Goal: Information Seeking & Learning: Understand process/instructions

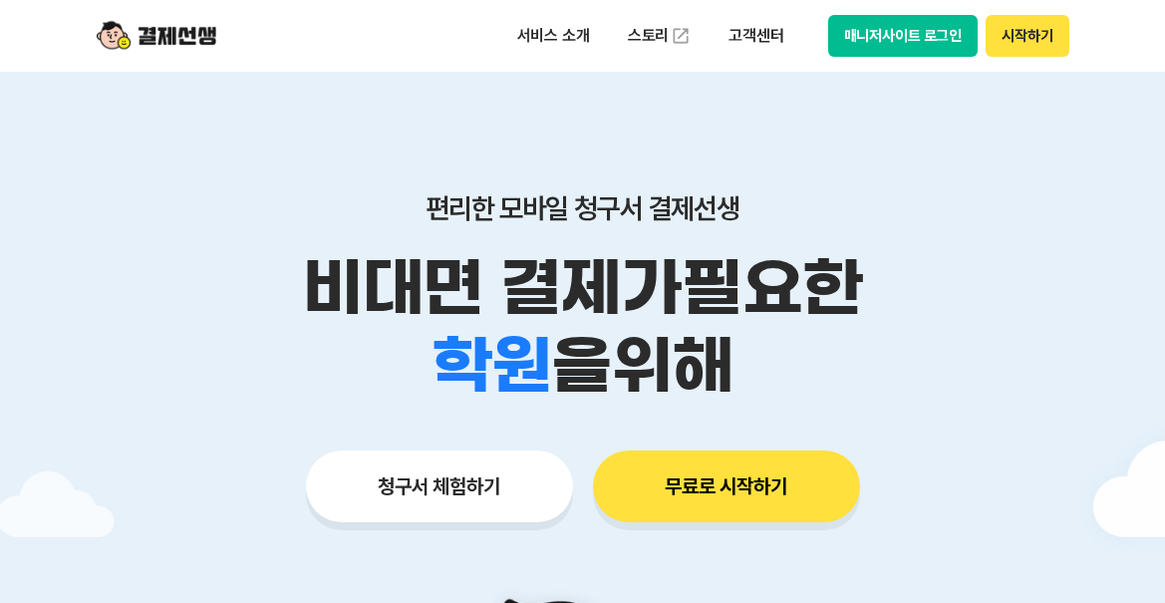
click at [751, 27] on p "고객센터" at bounding box center [756, 36] width 83 height 36
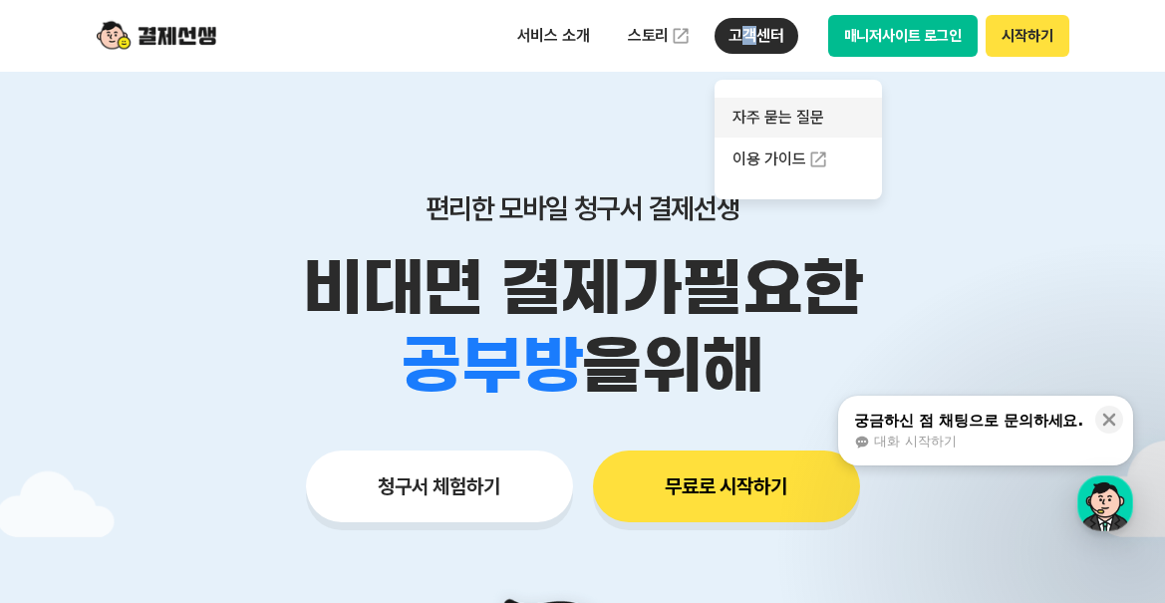
click at [771, 119] on link "자주 묻는 질문" at bounding box center [798, 118] width 167 height 40
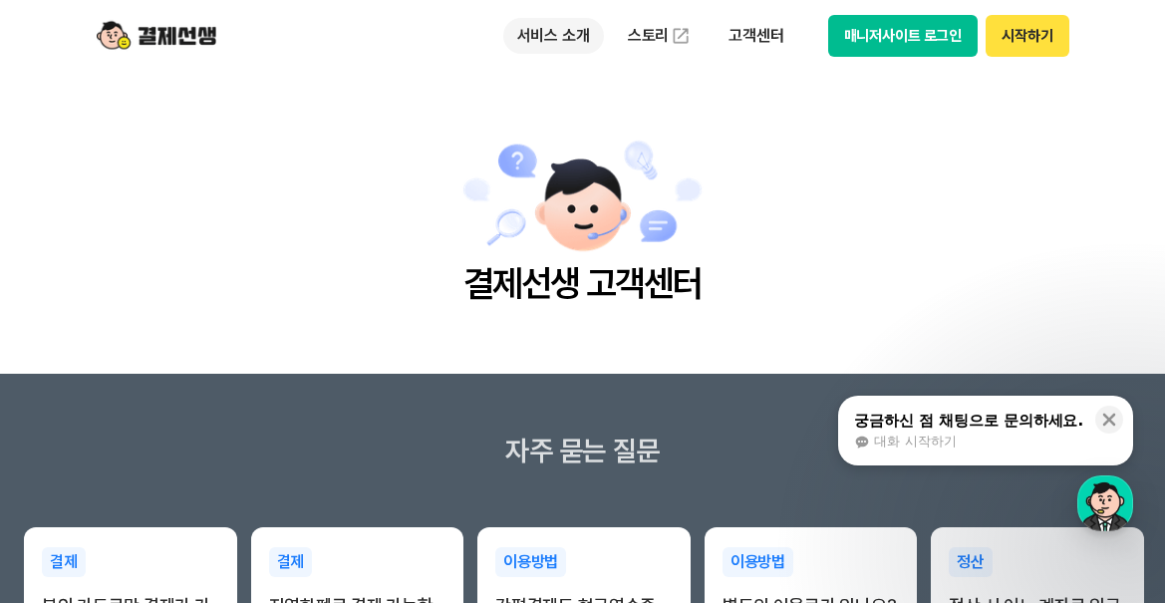
click at [530, 35] on p "서비스 소개" at bounding box center [553, 36] width 101 height 36
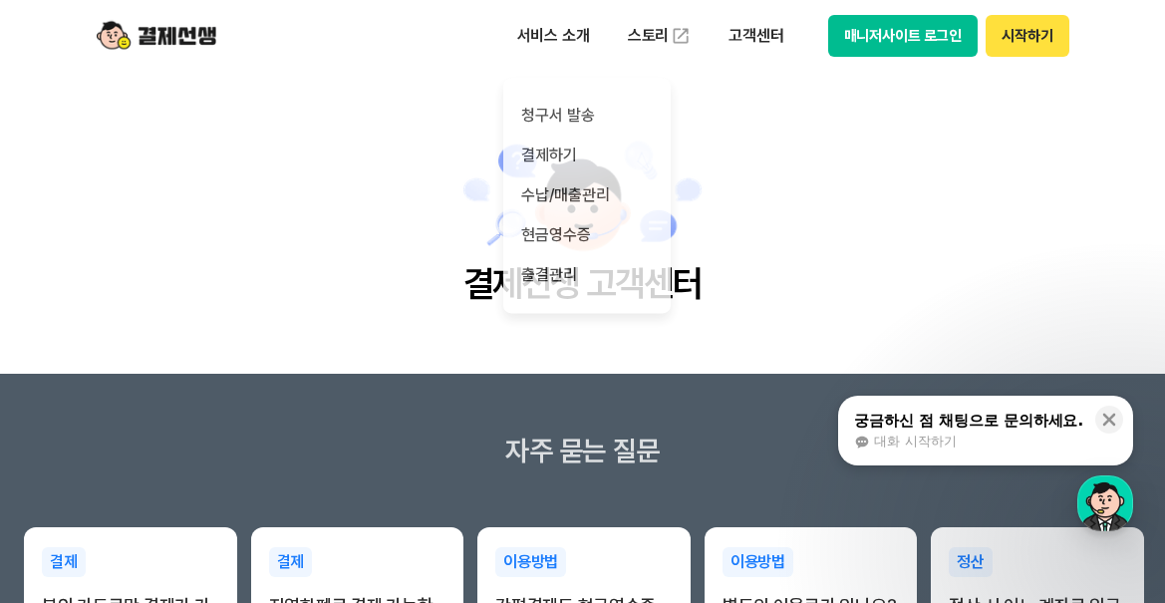
click at [922, 183] on main "결제선생 고객센터" at bounding box center [582, 223] width 1165 height 302
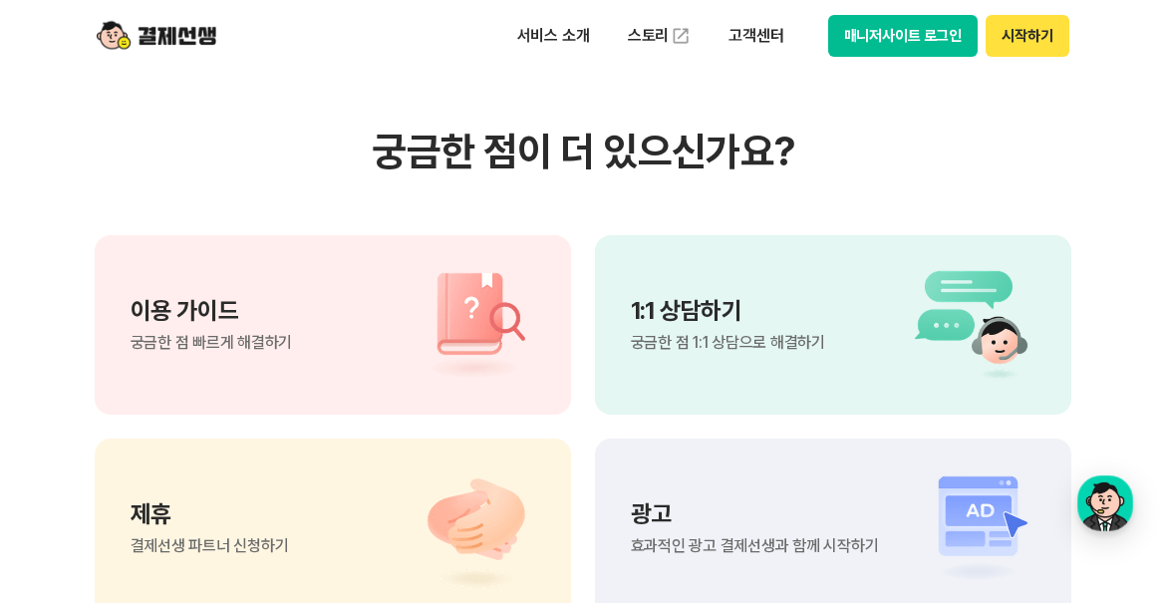
scroll to position [1396, 0]
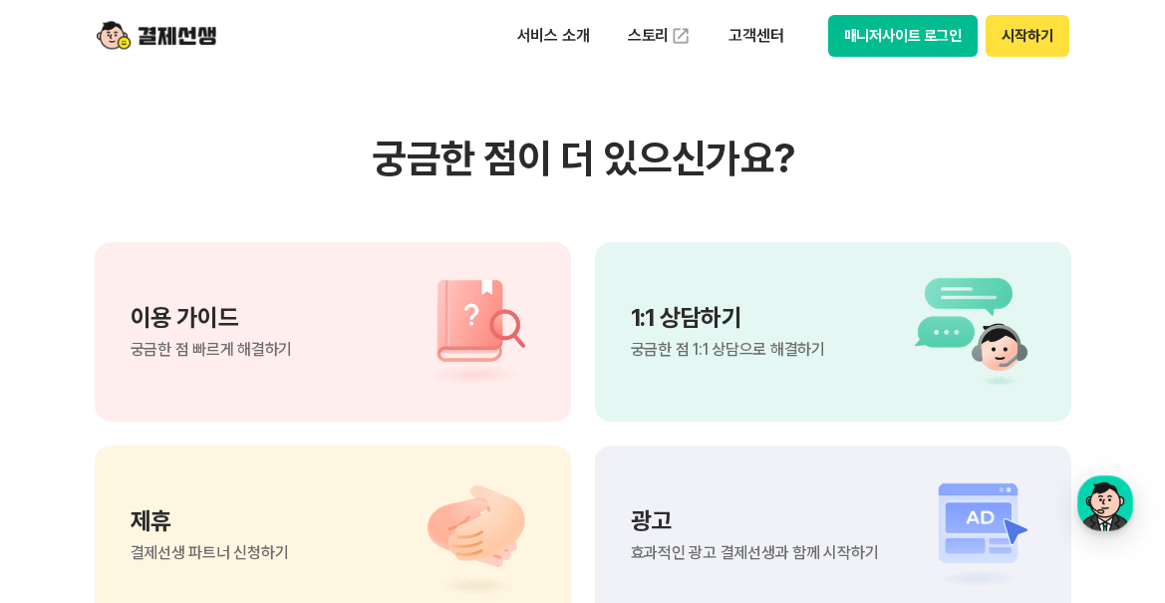
click at [289, 348] on span "궁금한 점 빠르게 해결하기" at bounding box center [212, 350] width 163 height 16
click at [749, 41] on p "고객센터" at bounding box center [756, 36] width 83 height 36
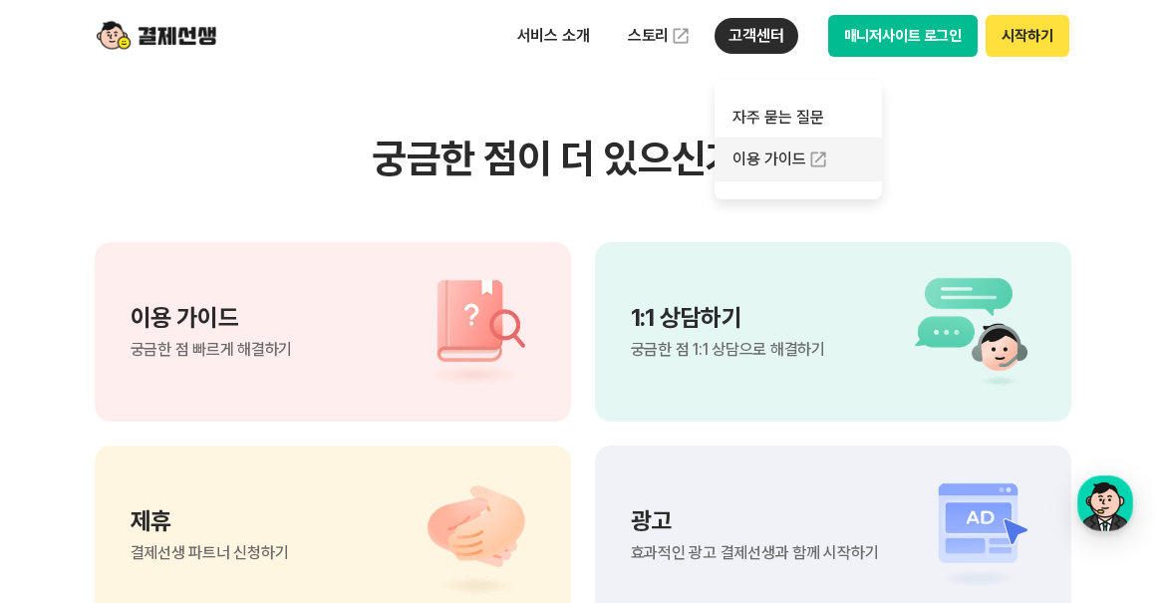
click at [792, 153] on link "이용 가이드" at bounding box center [798, 160] width 167 height 44
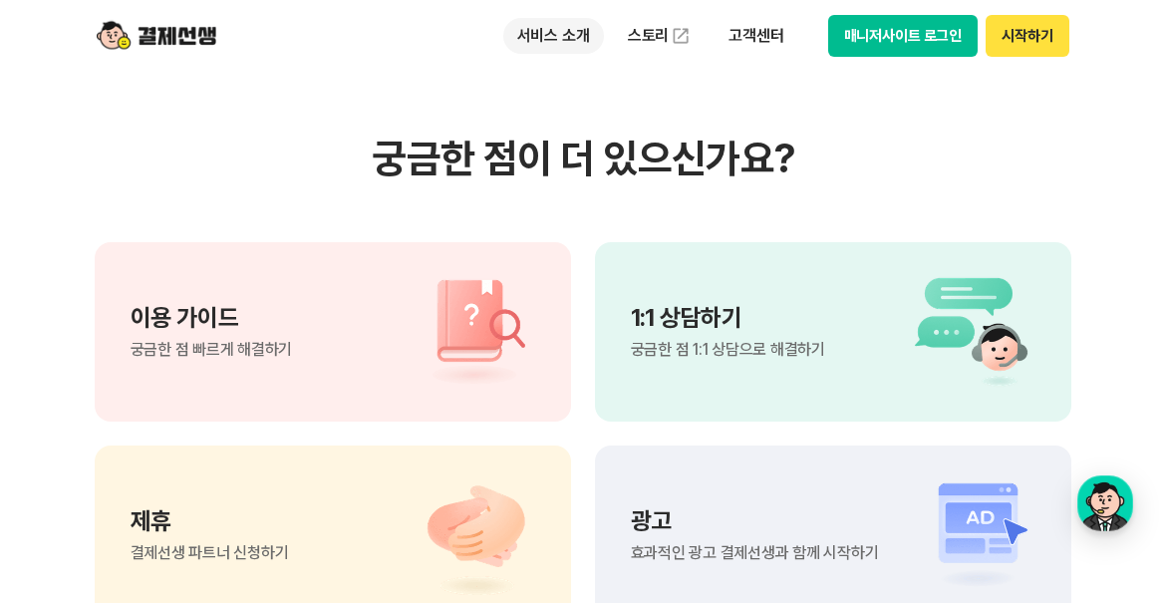
click at [538, 36] on p "서비스 소개" at bounding box center [553, 36] width 101 height 36
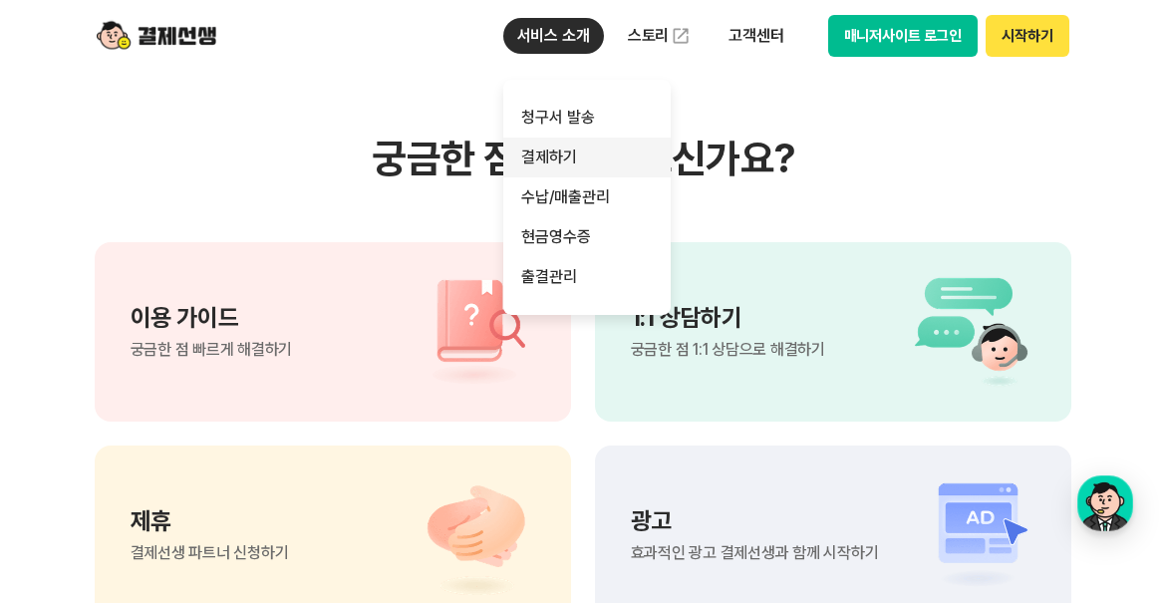
click at [553, 161] on link "결제하기" at bounding box center [586, 158] width 167 height 40
